Goal: Transaction & Acquisition: Purchase product/service

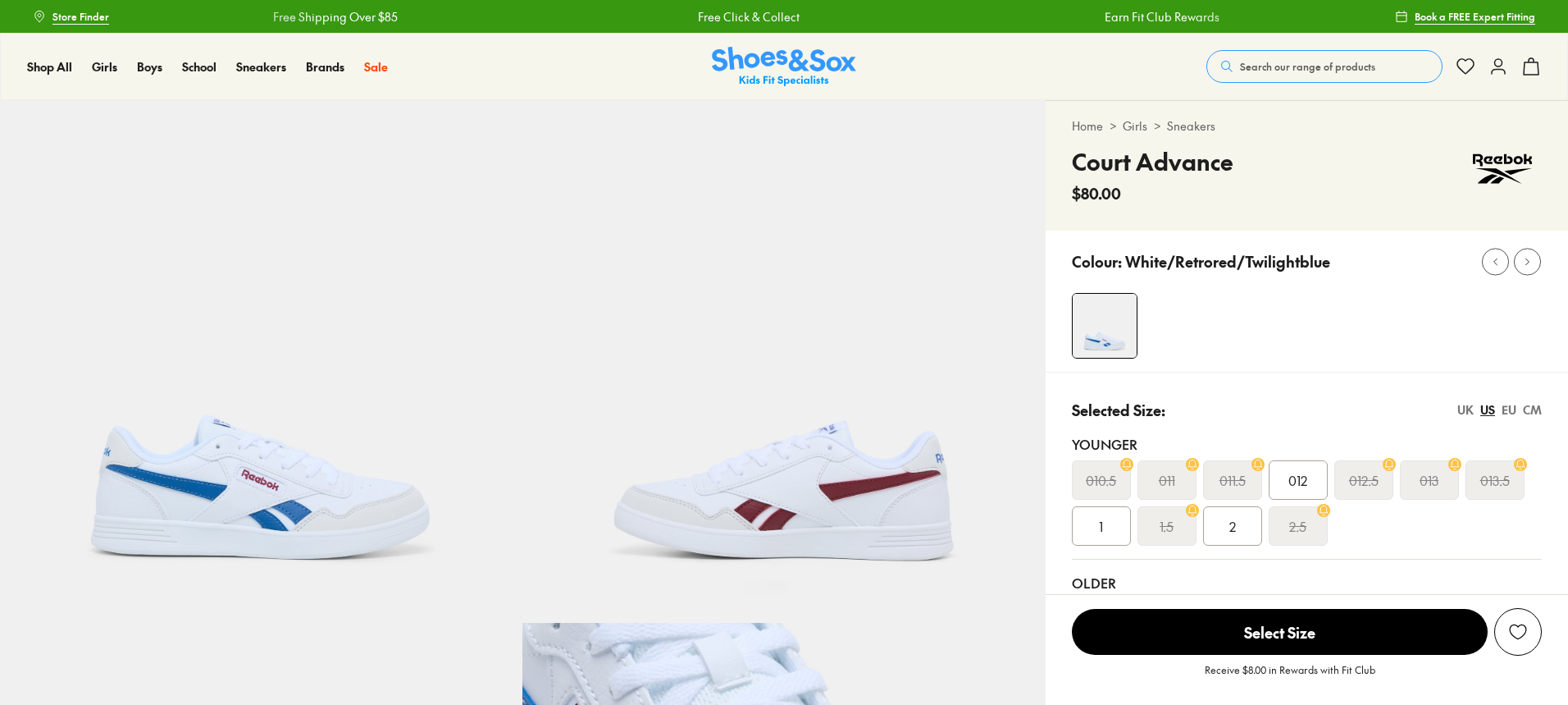
select select "*"
click at [1405, 62] on button "Search our range of products" at bounding box center [1324, 66] width 236 height 33
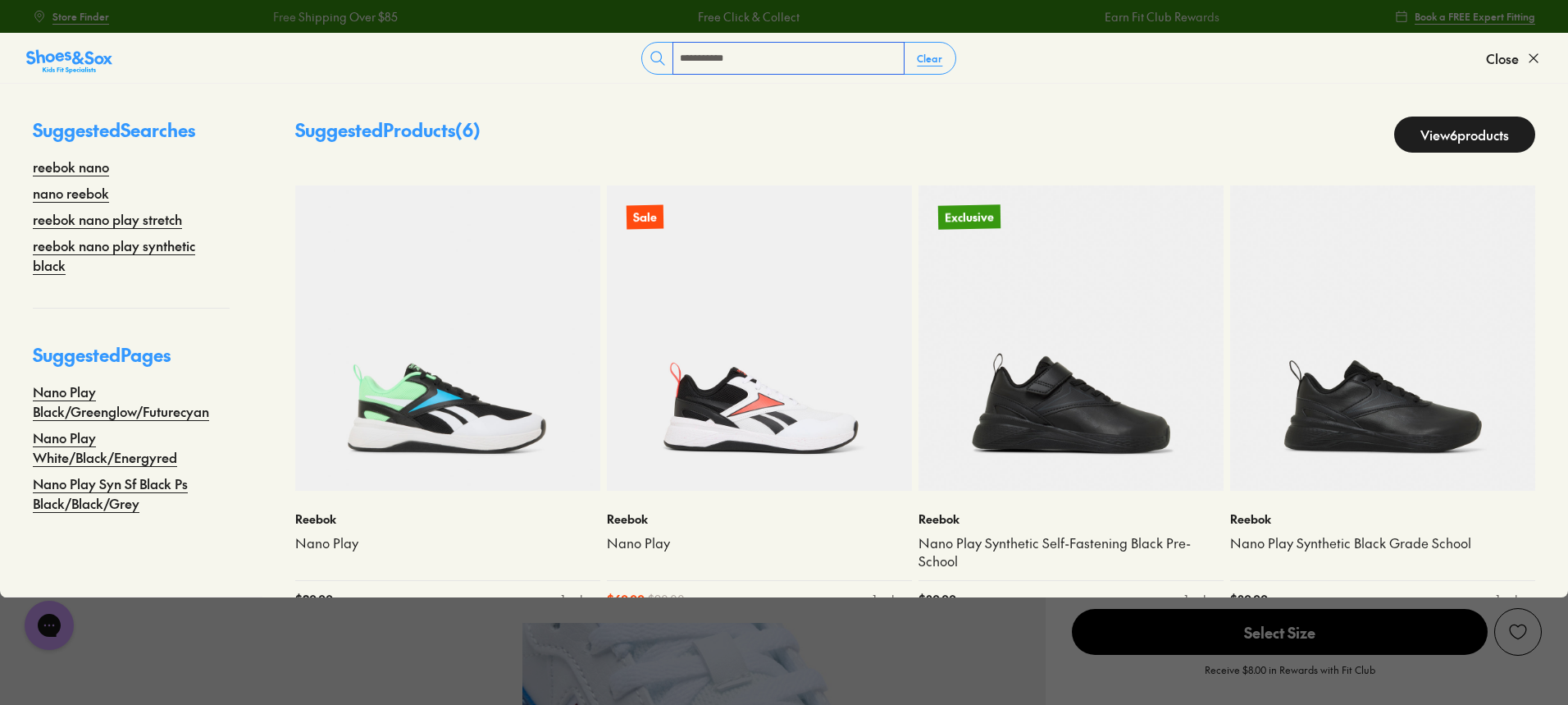
type input "**********"
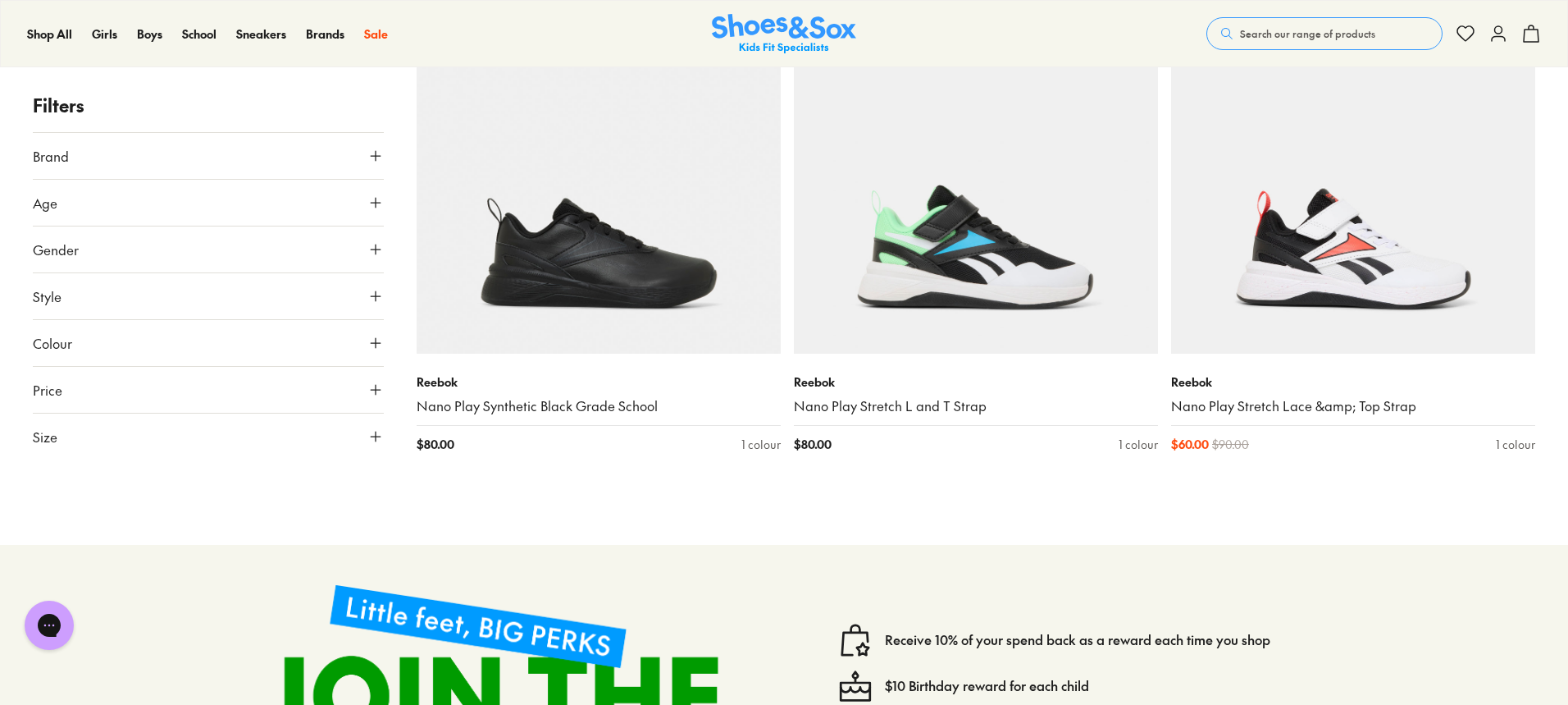
scroll to position [739, 0]
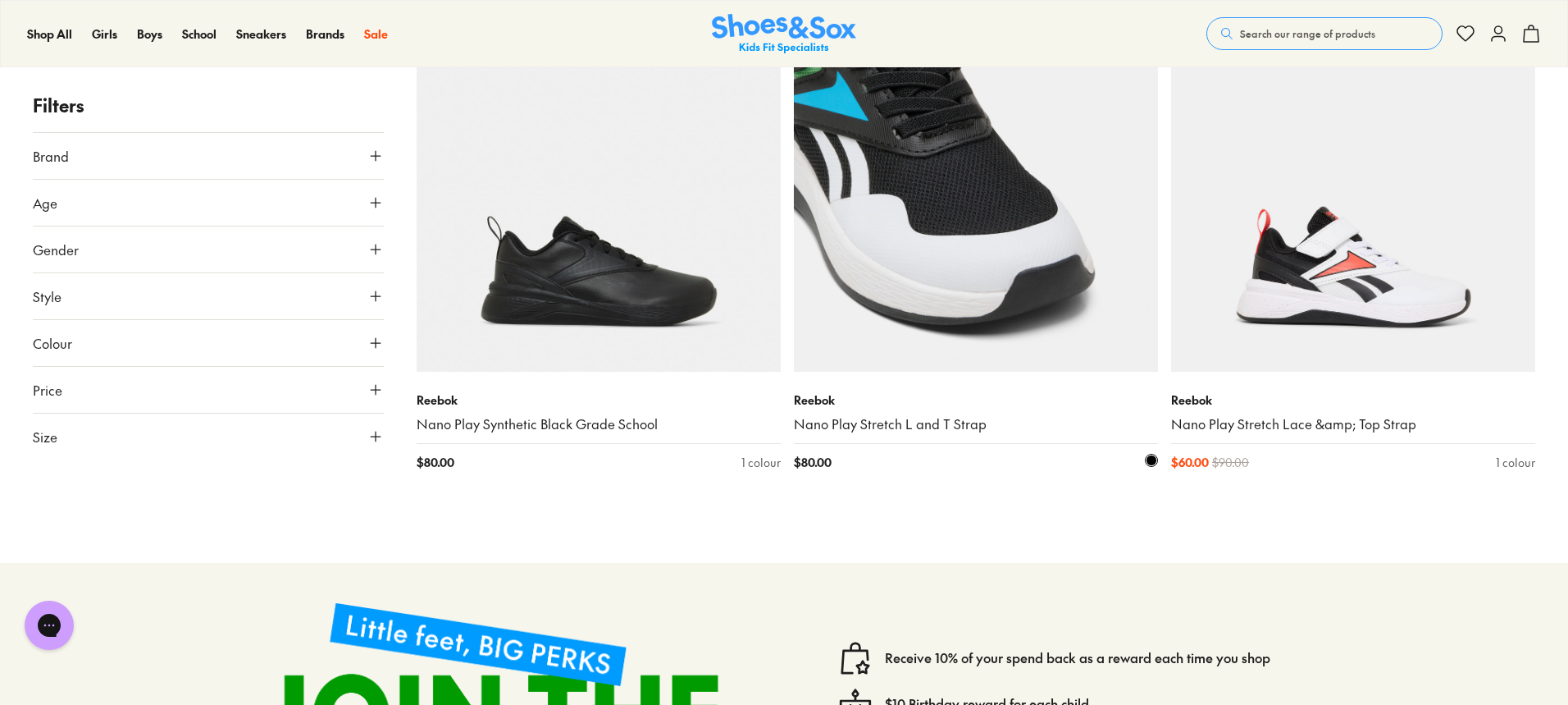
click at [953, 333] on img at bounding box center [977, 190] width 365 height 365
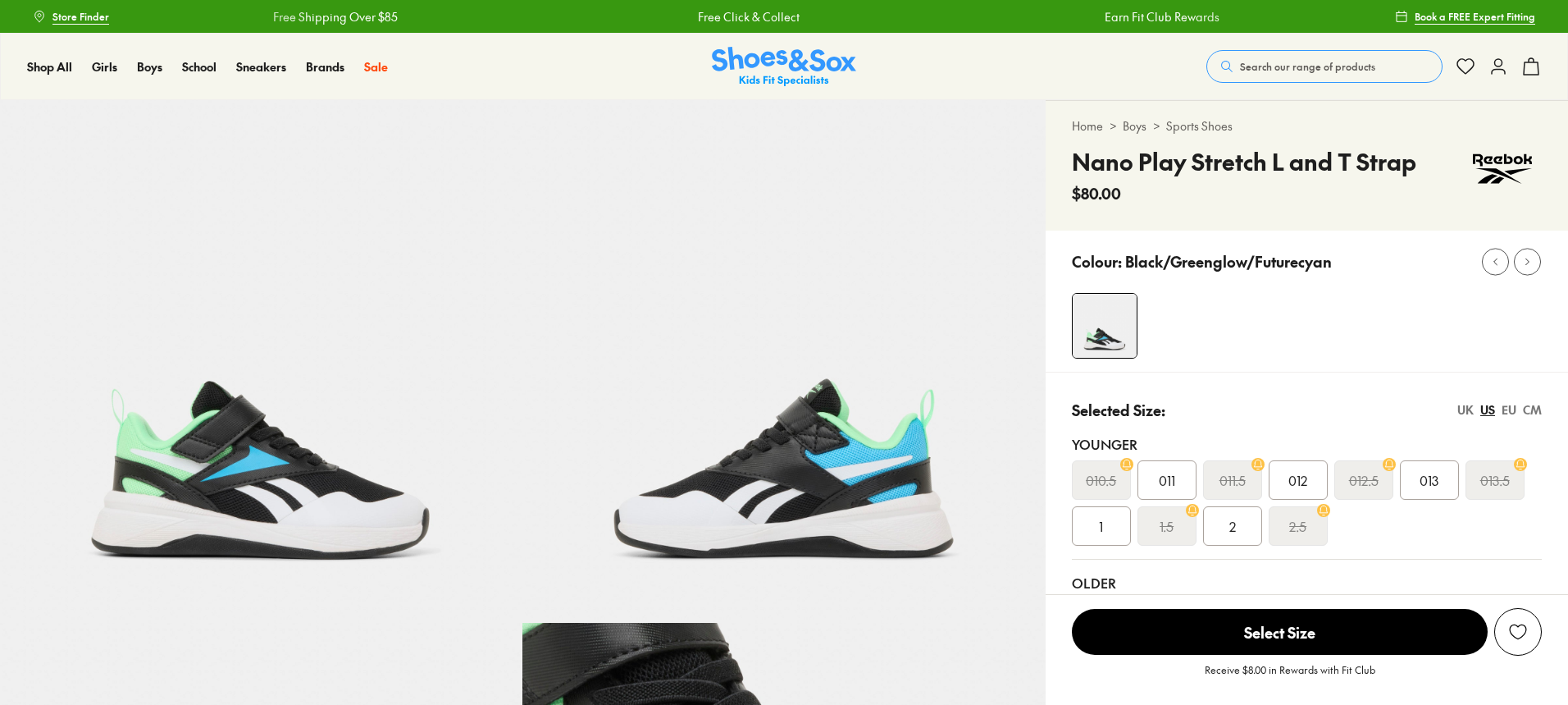
select select "*"
